Goal: Communication & Community: Answer question/provide support

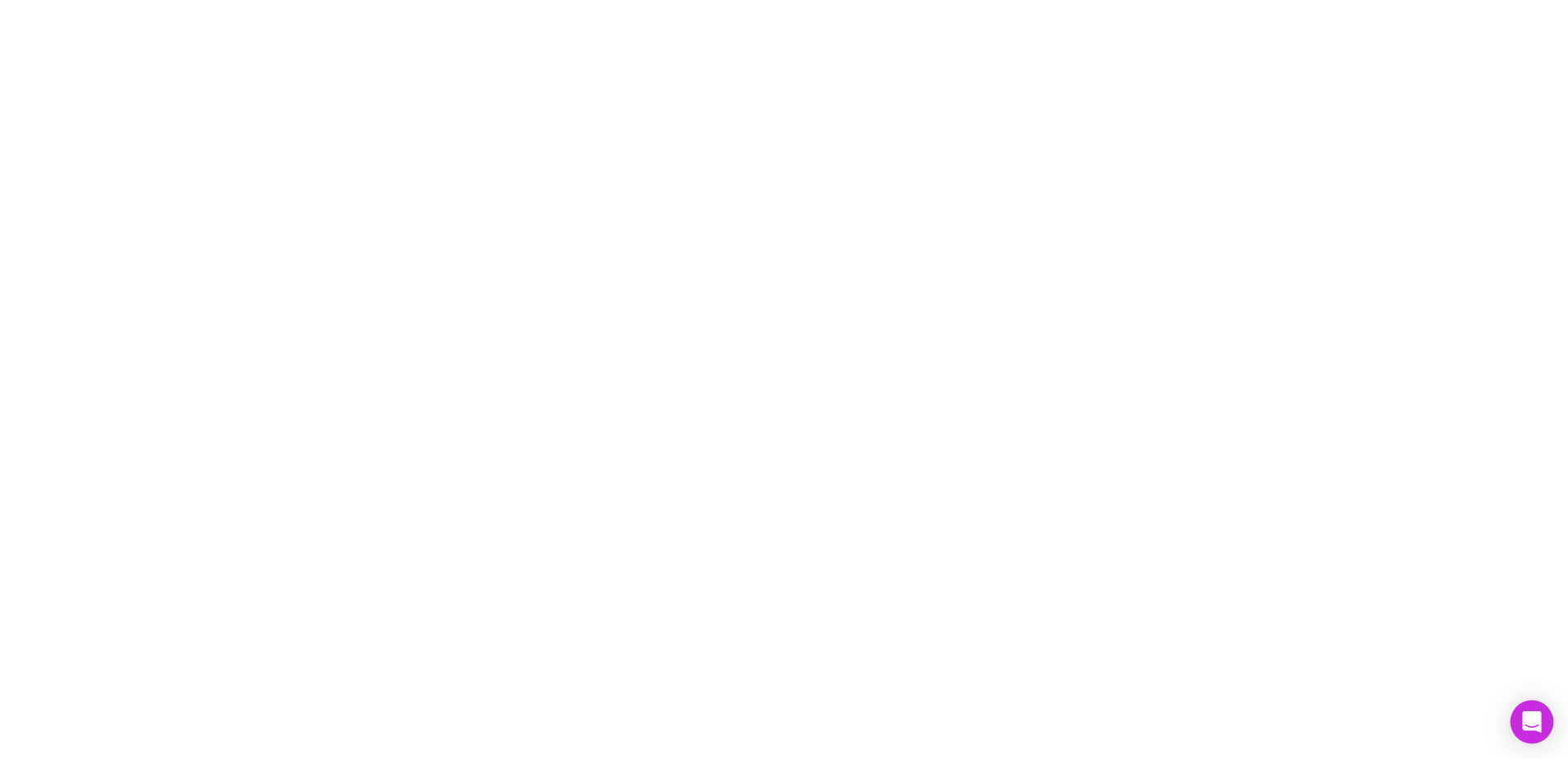
click at [1532, 716] on icon "Open Intercom Messenger" at bounding box center [1531, 722] width 19 height 21
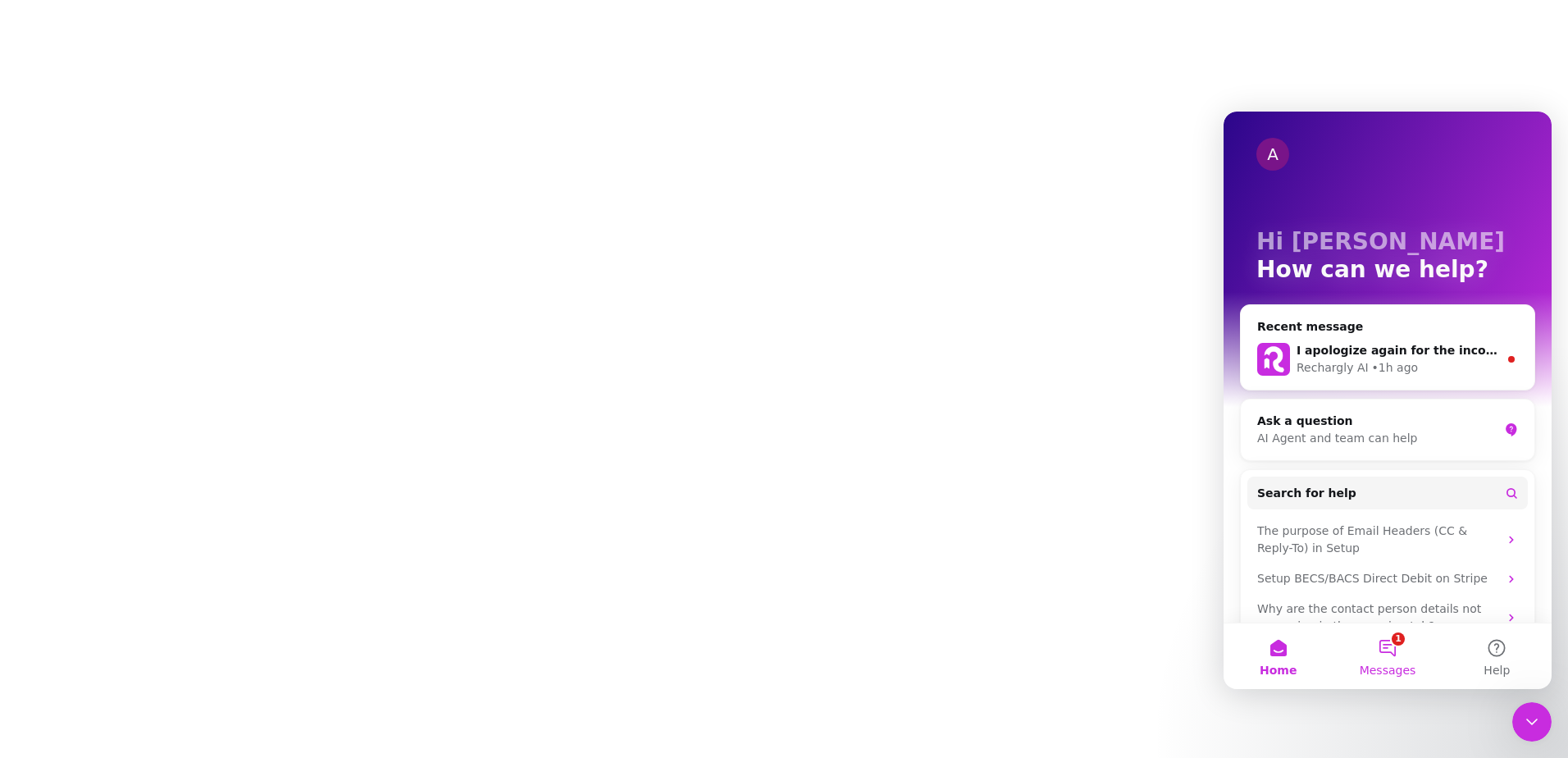
click at [1395, 646] on button "1 Messages" at bounding box center [1387, 656] width 109 height 65
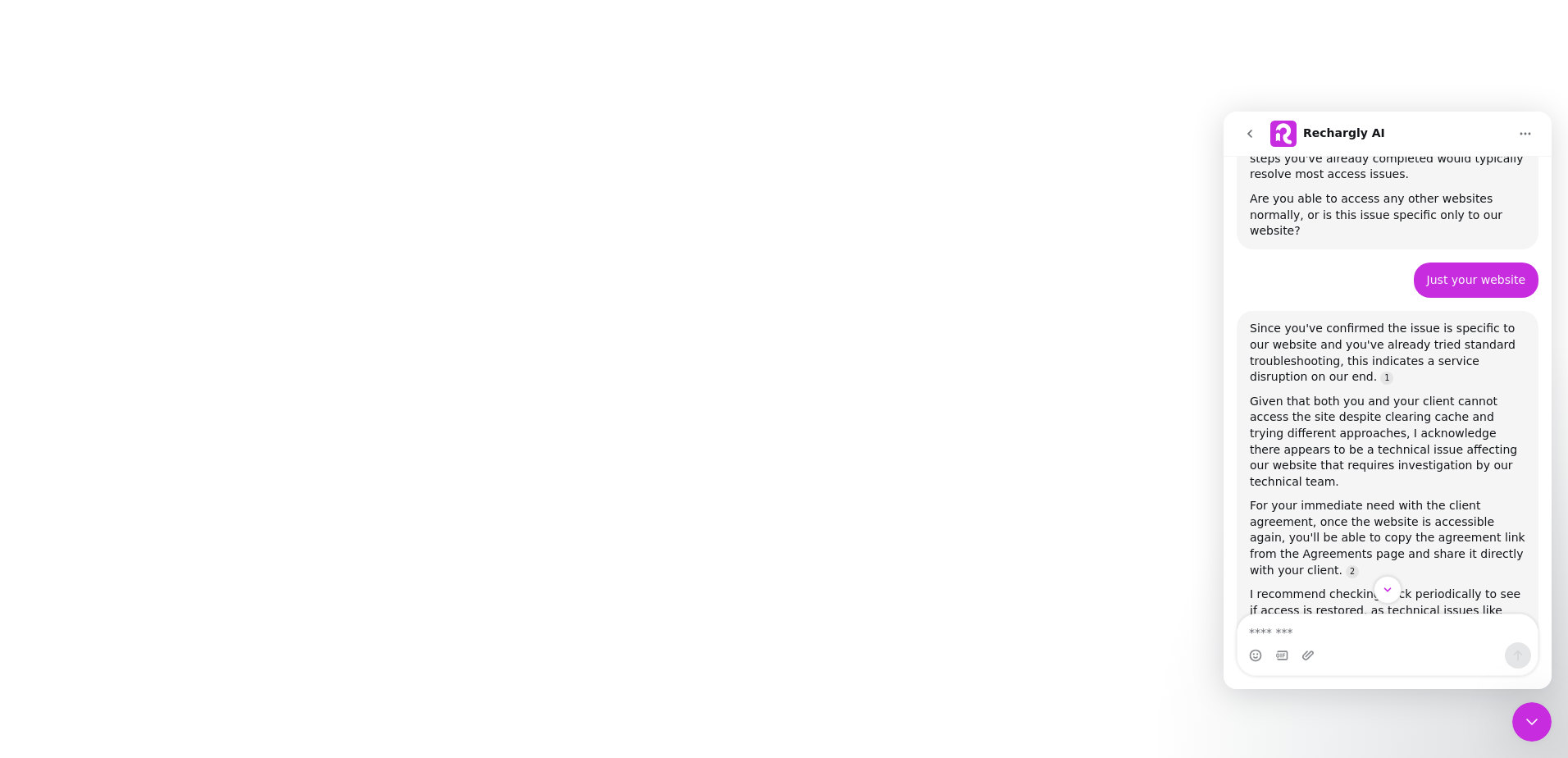
scroll to position [2246, 0]
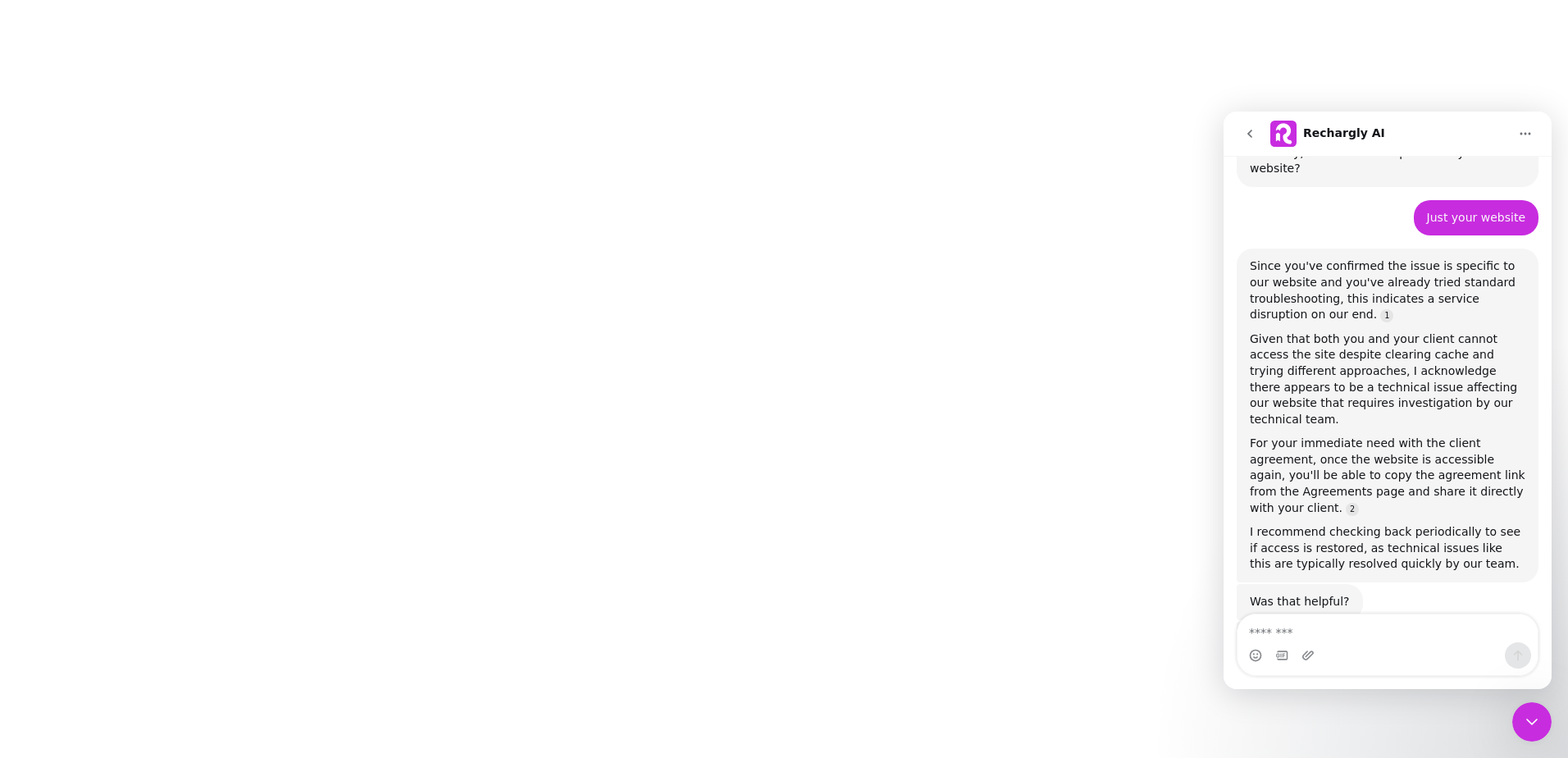
drag, startPoint x: 1544, startPoint y: 405, endPoint x: 2785, endPoint y: 730, distance: 1282.9
click at [1307, 631] on textarea "Message…" at bounding box center [1387, 628] width 301 height 28
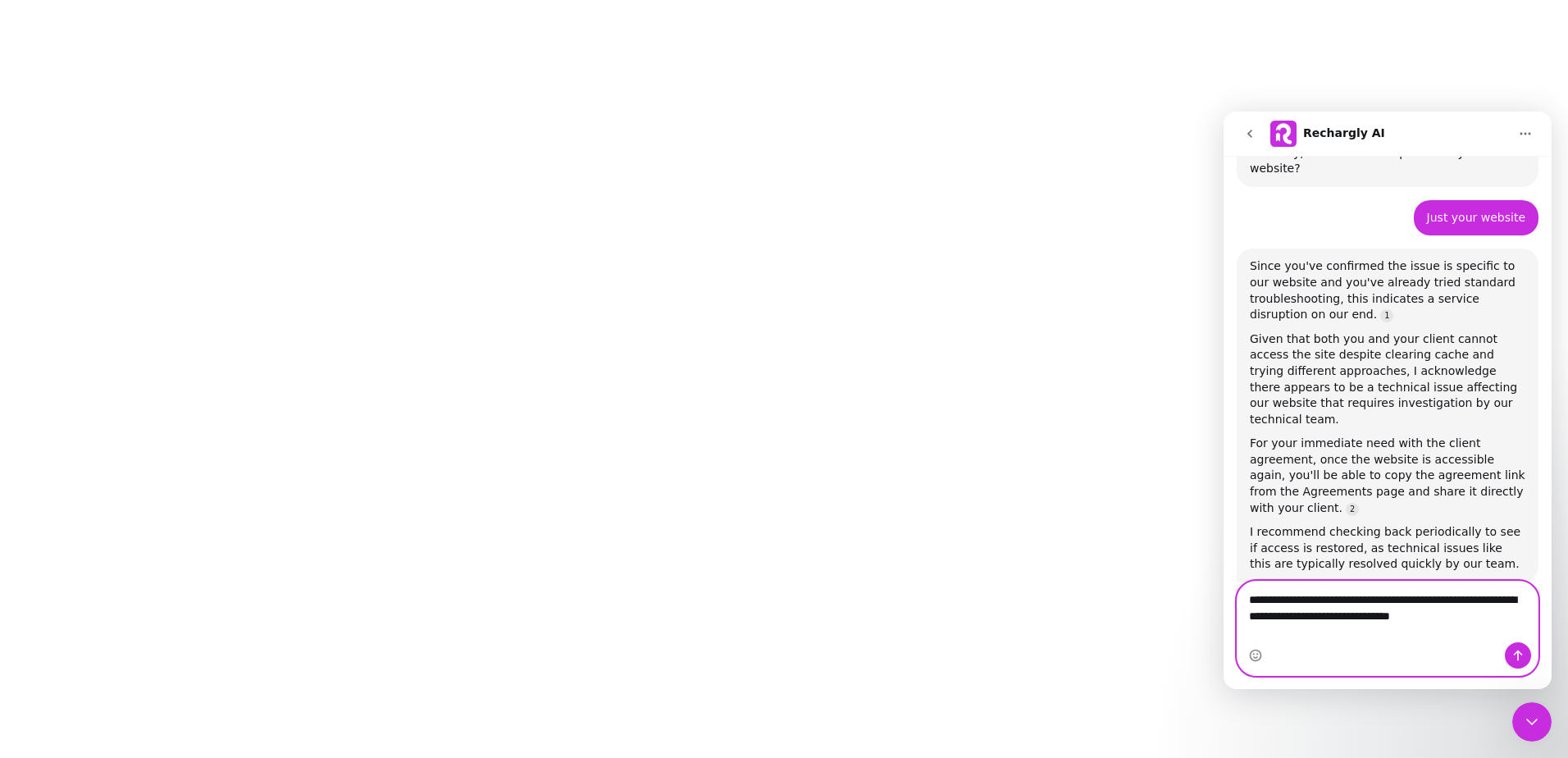
type textarea "**********"
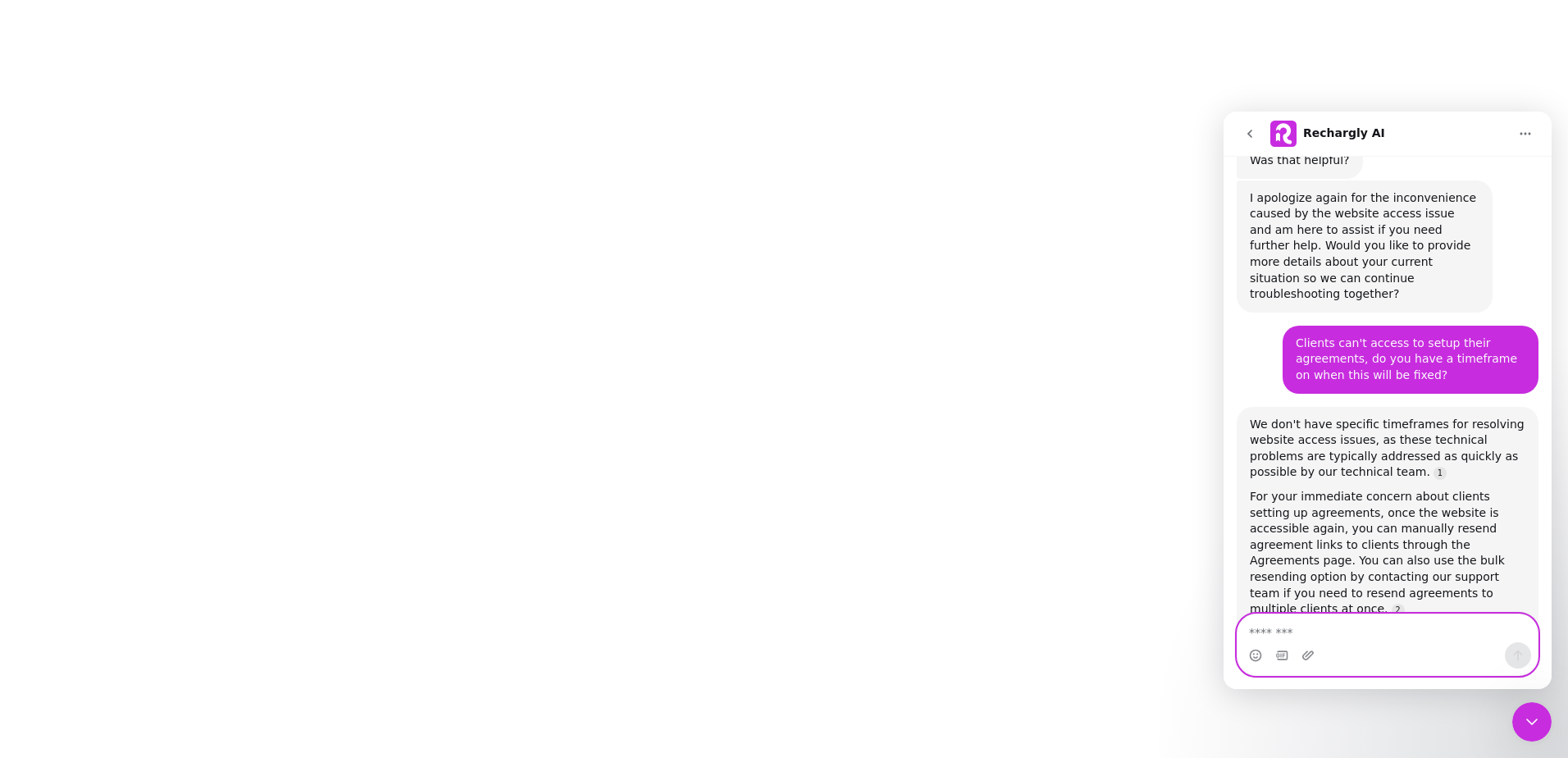
scroll to position [2690, 0]
type textarea "**********"
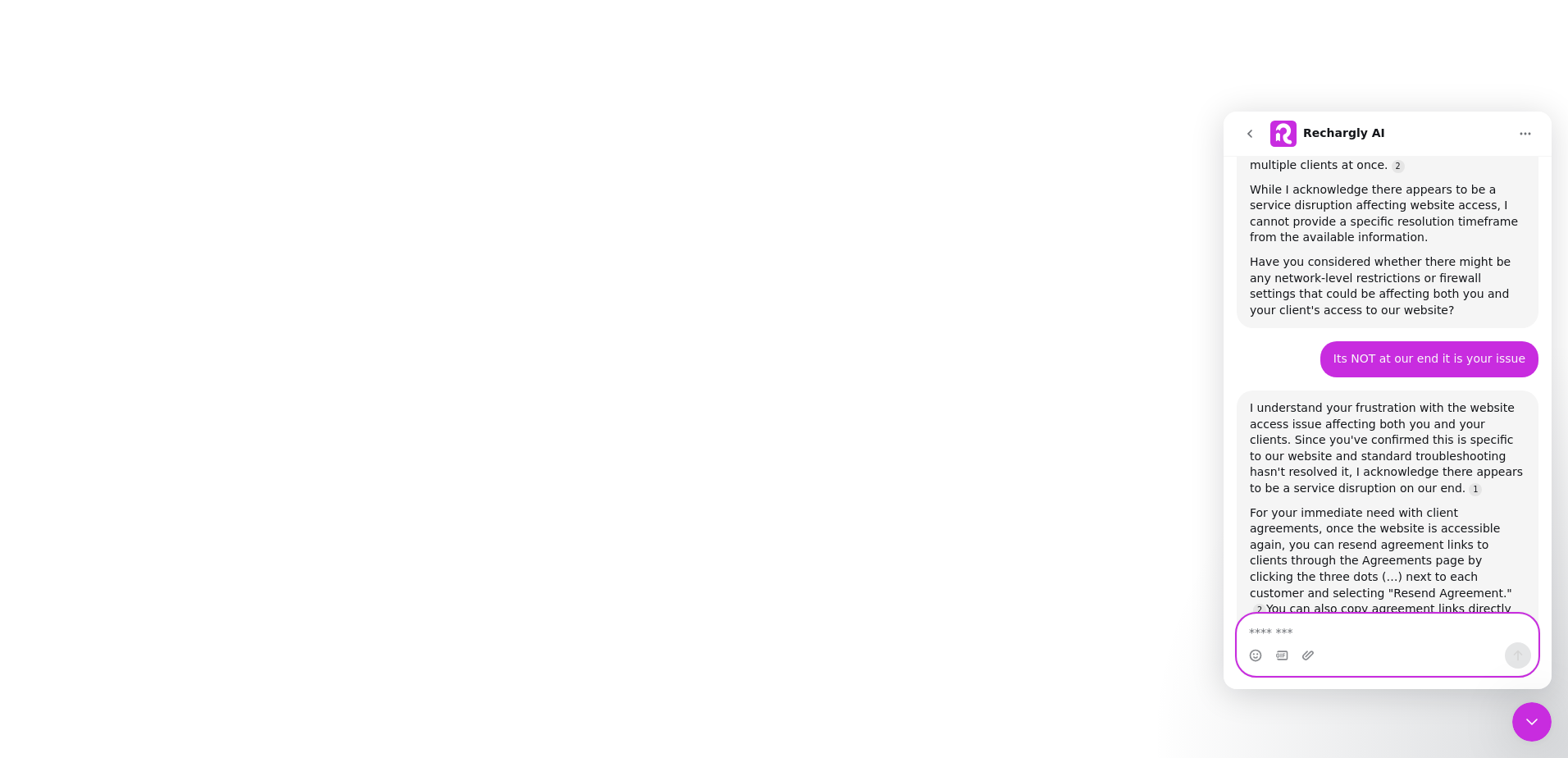
scroll to position [3155, 0]
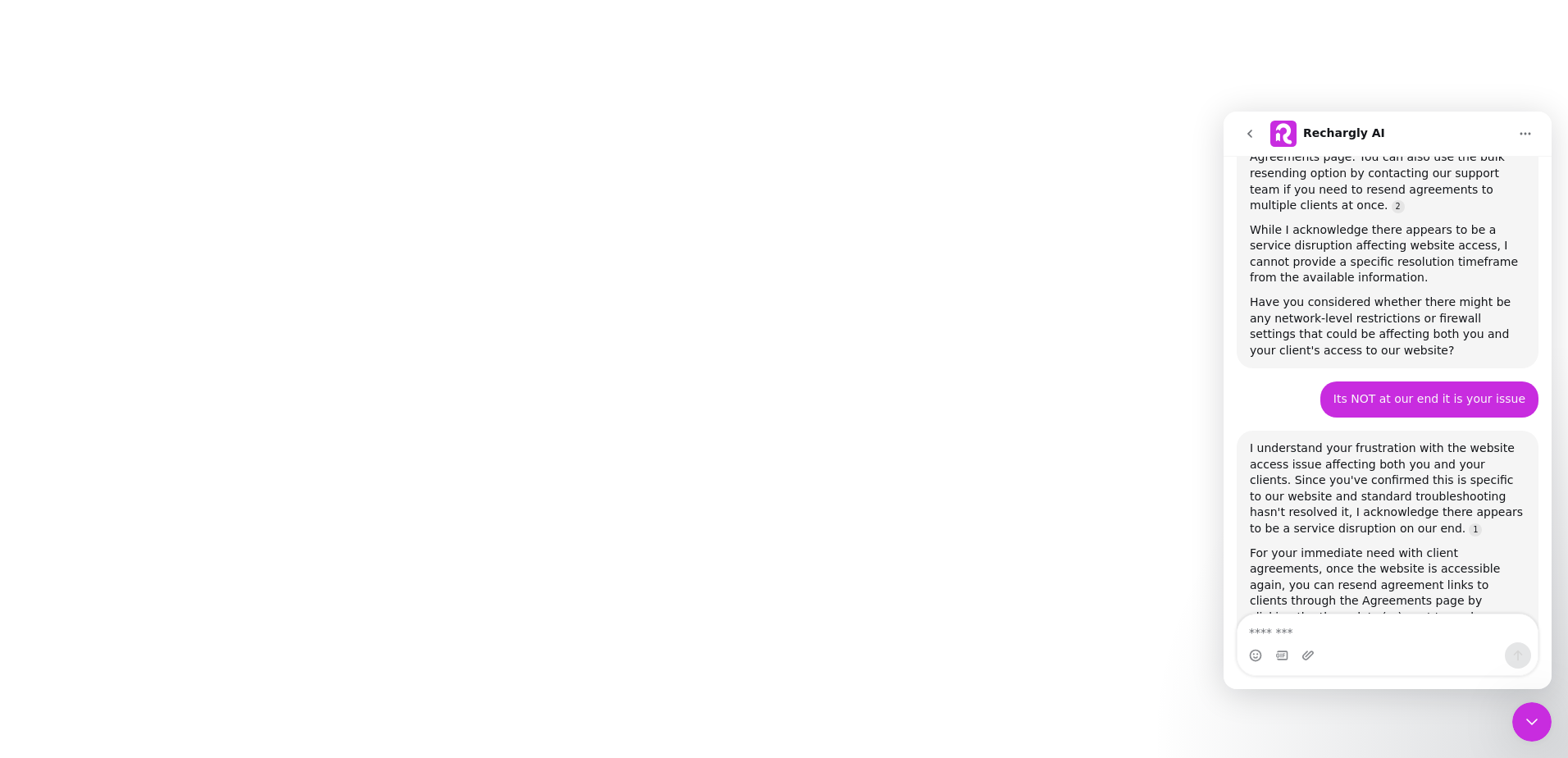
scroll to position [3155, 0]
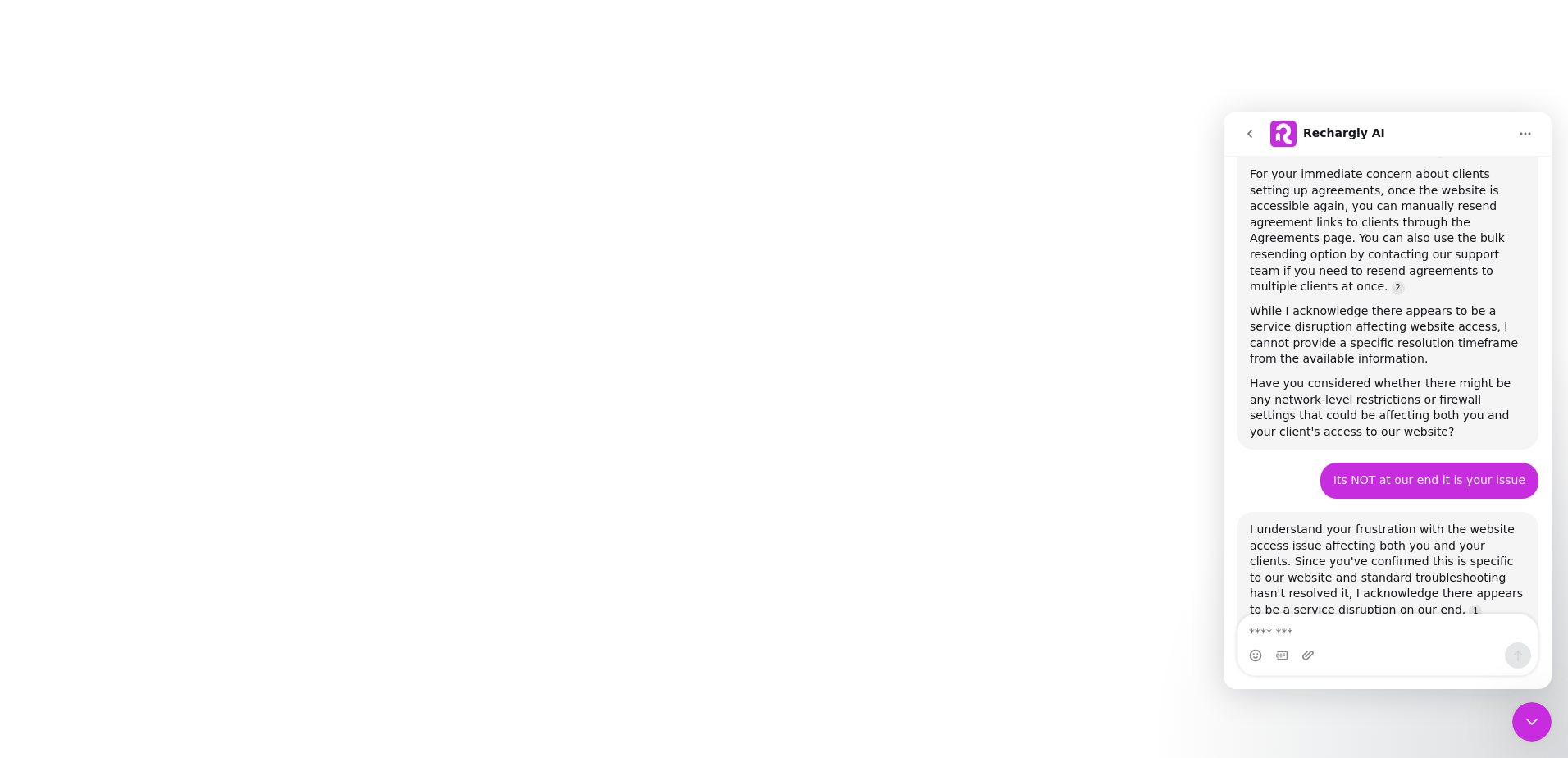
scroll to position [3155, 0]
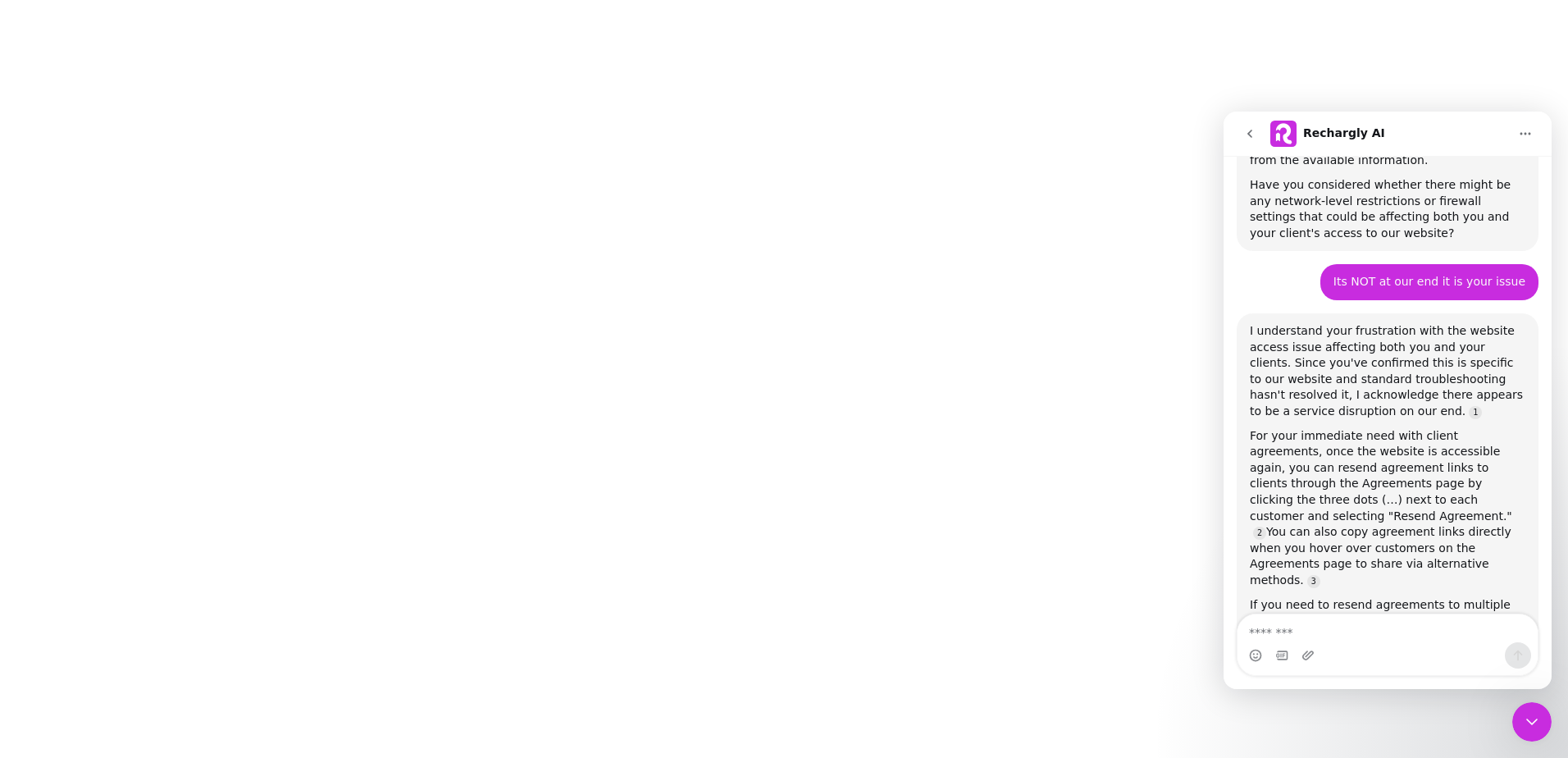
scroll to position [3300, 0]
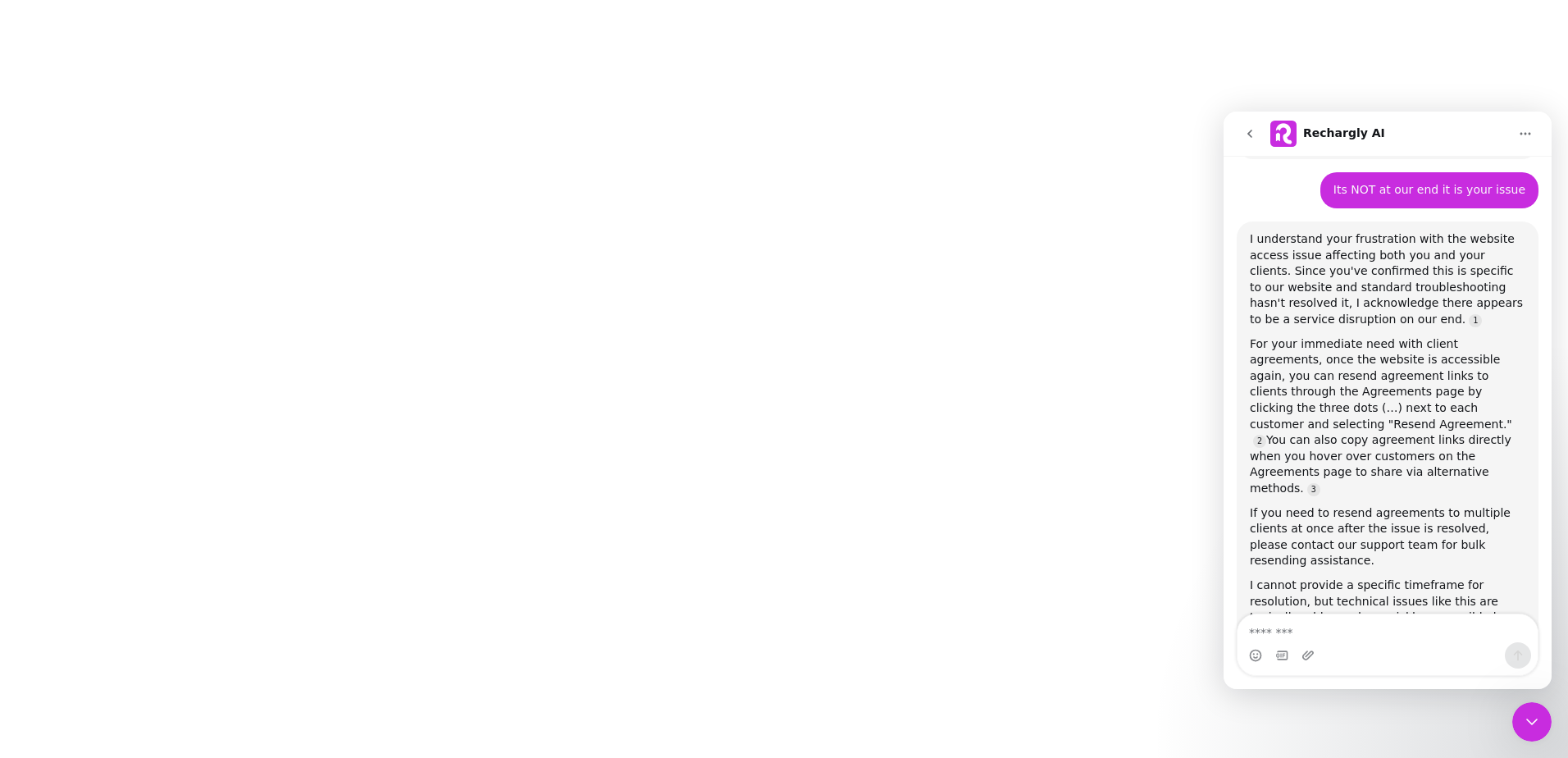
click at [1523, 136] on icon "Home" at bounding box center [1526, 133] width 13 height 13
click at [900, 580] on div at bounding box center [784, 379] width 1568 height 758
click at [1521, 720] on div "Close Intercom Messenger" at bounding box center [1532, 722] width 40 height 40
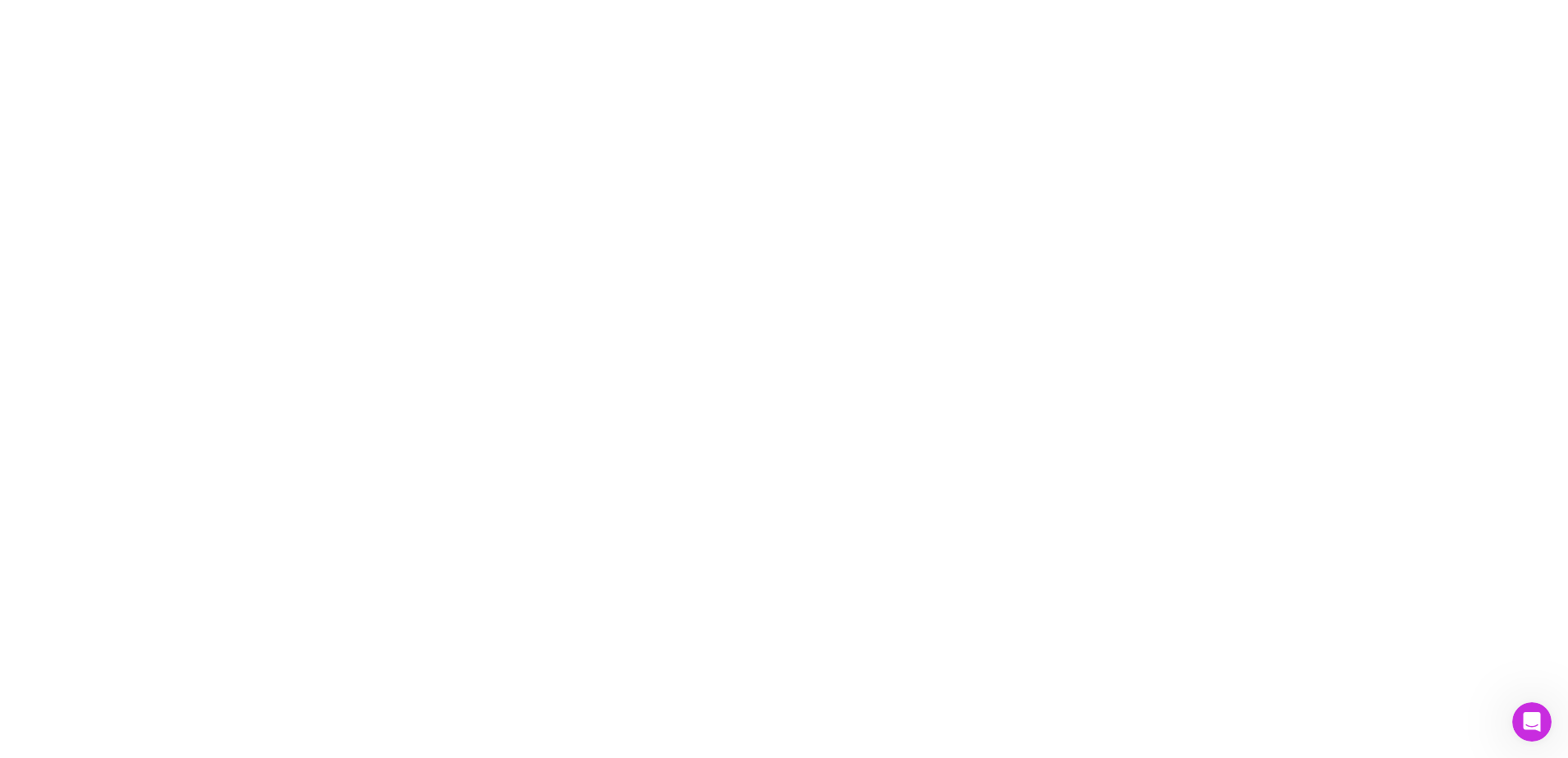
scroll to position [3273, 0]
